Goal: Book appointment/travel/reservation

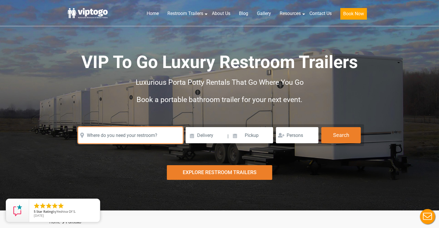
click at [118, 135] on input "text" at bounding box center [130, 135] width 104 height 16
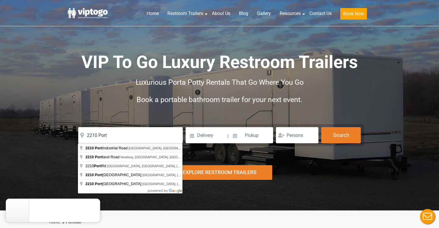
type input "[STREET_ADDRESS]"
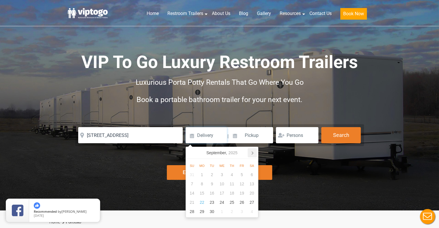
click at [251, 151] on icon at bounding box center [252, 152] width 9 height 9
click at [242, 184] on div "10" at bounding box center [242, 184] width 10 height 9
type input "[DATE]"
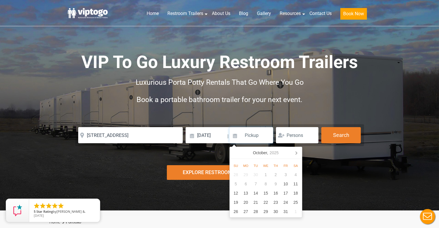
click at [235, 136] on input at bounding box center [251, 135] width 44 height 16
click at [246, 193] on div "13" at bounding box center [246, 193] width 10 height 9
type input "[DATE]"
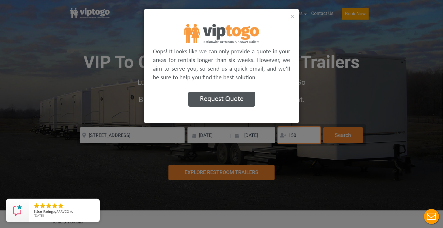
type input "150"
click at [291, 16] on button "×" at bounding box center [293, 16] width 4 height 7
